Goal: Task Accomplishment & Management: Manage account settings

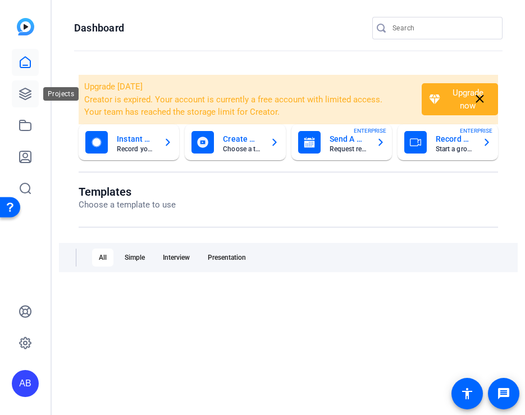
click at [17, 105] on link at bounding box center [25, 93] width 27 height 27
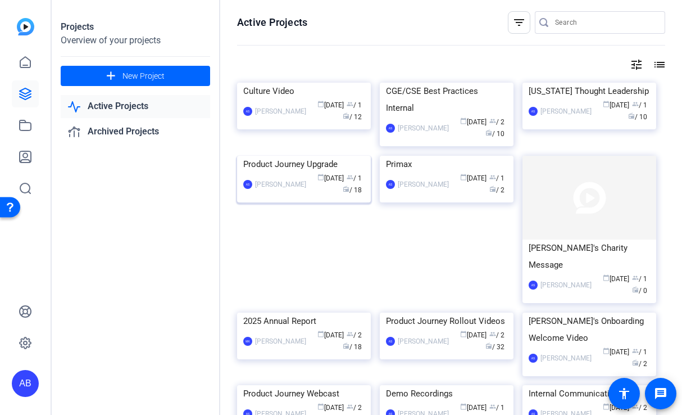
click at [286, 173] on div "Product Journey Upgrade" at bounding box center [303, 164] width 121 height 17
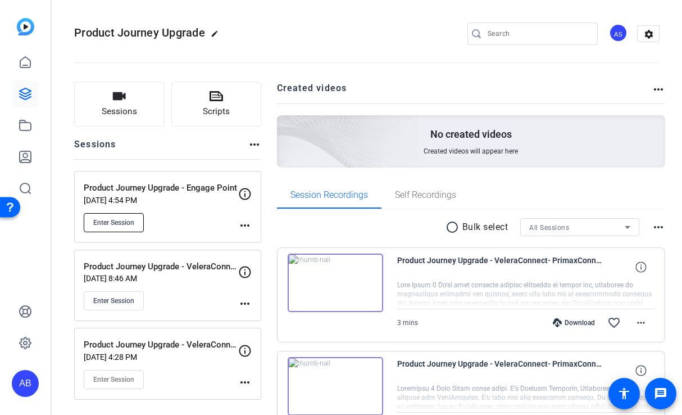
click at [121, 227] on button "Enter Session" at bounding box center [114, 222] width 60 height 19
click at [25, 162] on icon at bounding box center [25, 156] width 11 height 11
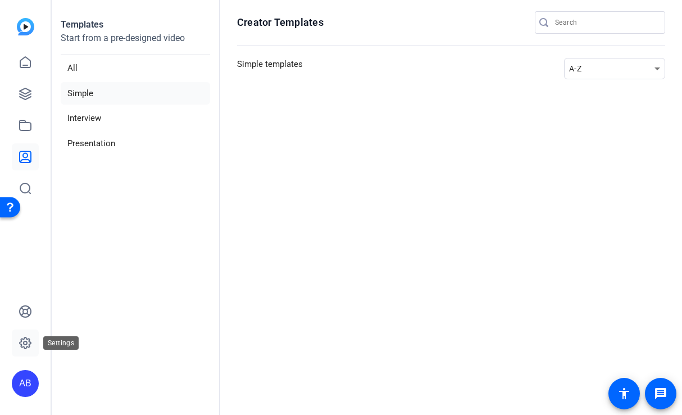
click at [30, 343] on icon at bounding box center [25, 342] width 11 height 11
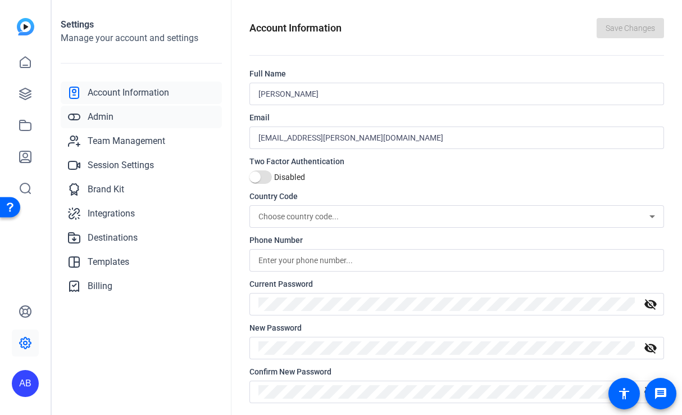
click at [124, 113] on link "Admin" at bounding box center [141, 117] width 161 height 22
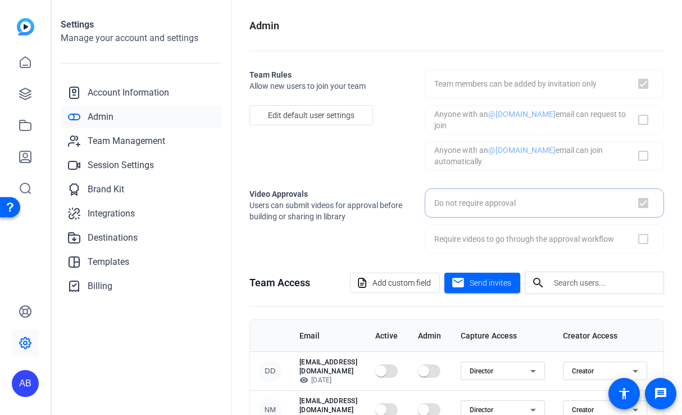
checkbox input "true"
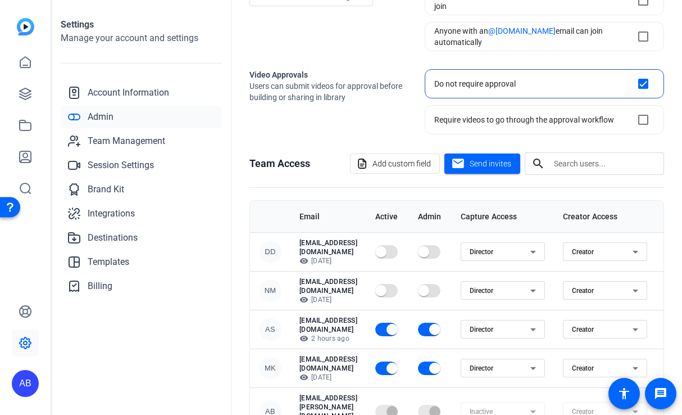
scroll to position [157, 0]
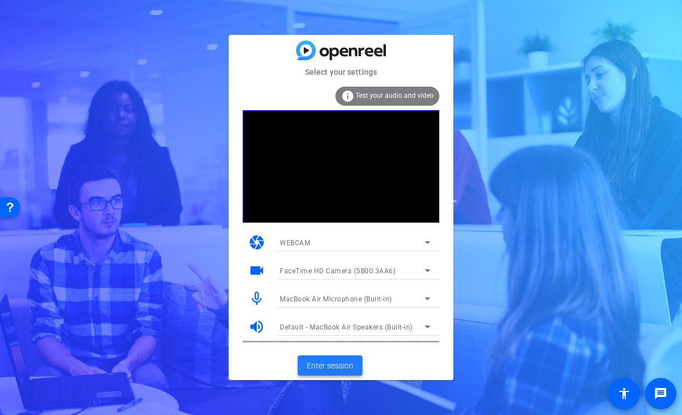
click at [323, 363] on span "Enter session" at bounding box center [330, 366] width 47 height 12
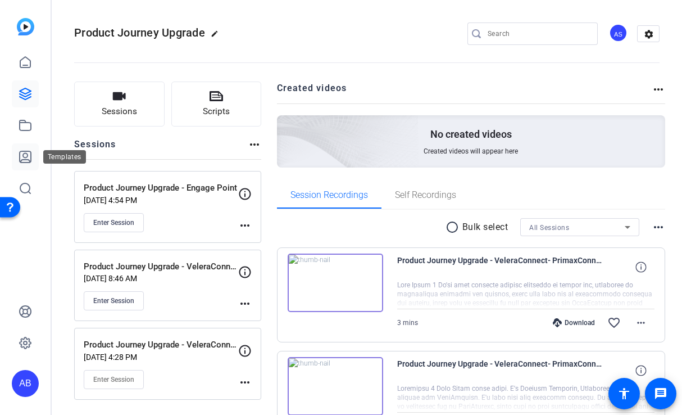
click at [29, 159] on icon at bounding box center [25, 156] width 13 height 13
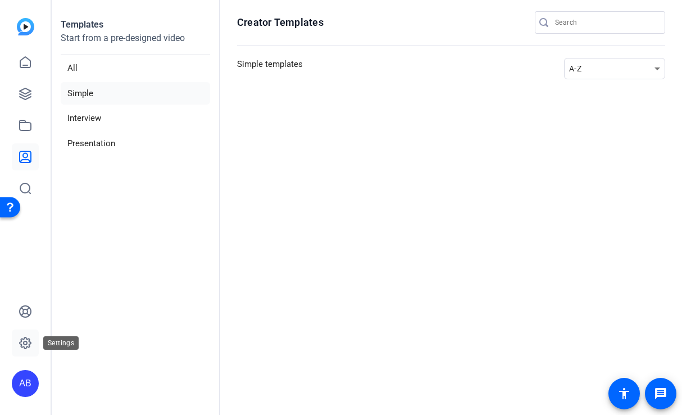
click at [19, 348] on icon at bounding box center [25, 342] width 13 height 13
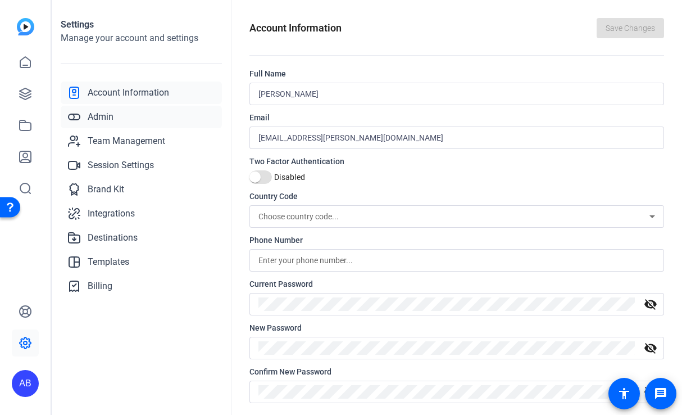
click at [116, 117] on link "Admin" at bounding box center [141, 117] width 161 height 22
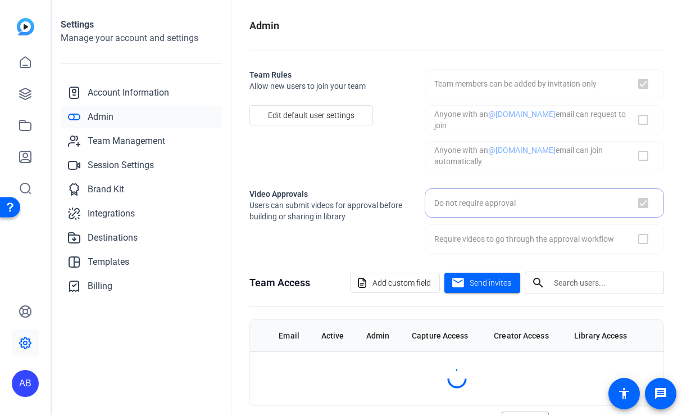
checkbox input "true"
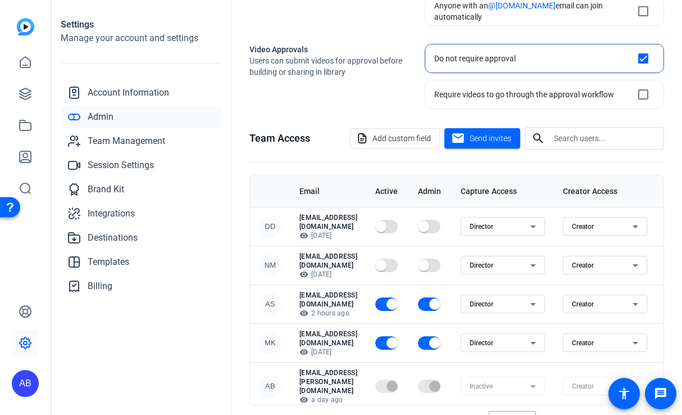
scroll to position [157, 0]
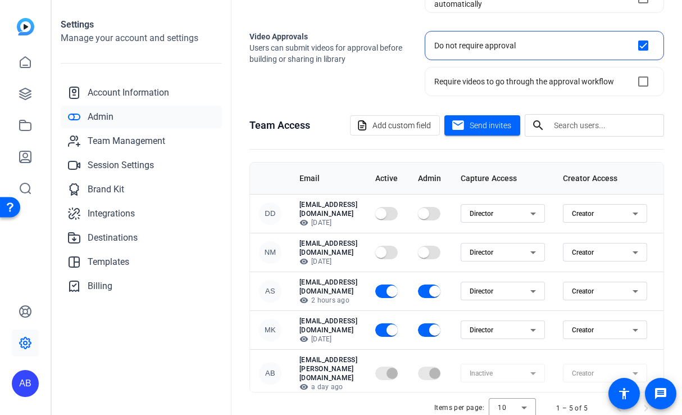
click at [545, 364] on mat-form-field "Inactive" at bounding box center [503, 373] width 84 height 19
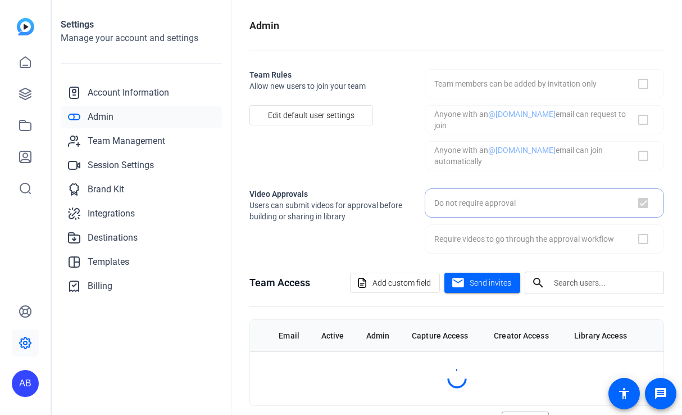
checkbox input "true"
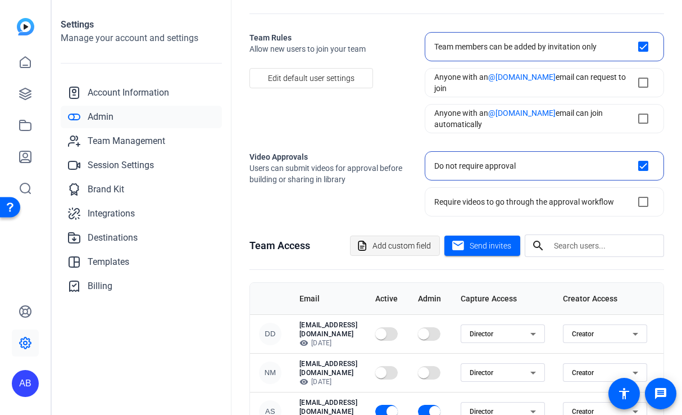
scroll to position [20, 0]
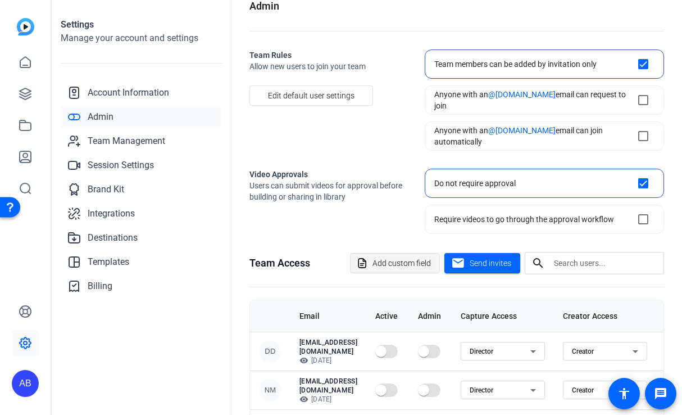
click at [368, 123] on div "Team Rules Allow new users to join your team Edit default user settings" at bounding box center [328, 99] width 157 height 101
